Goal: Use online tool/utility: Utilize a website feature to perform a specific function

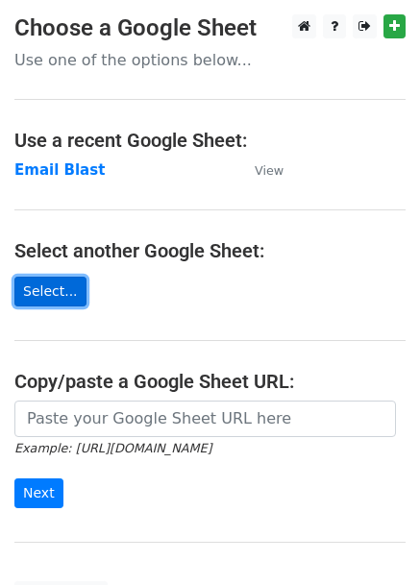
click at [44, 282] on link "Select..." at bounding box center [50, 292] width 72 height 30
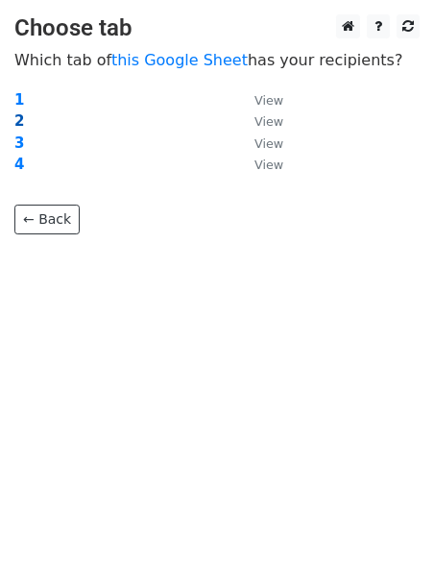
click at [16, 122] on strong "2" at bounding box center [19, 120] width 10 height 17
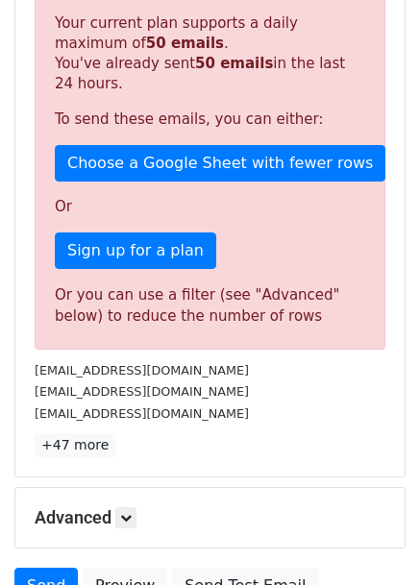
scroll to position [577, 0]
